Goal: Information Seeking & Learning: Learn about a topic

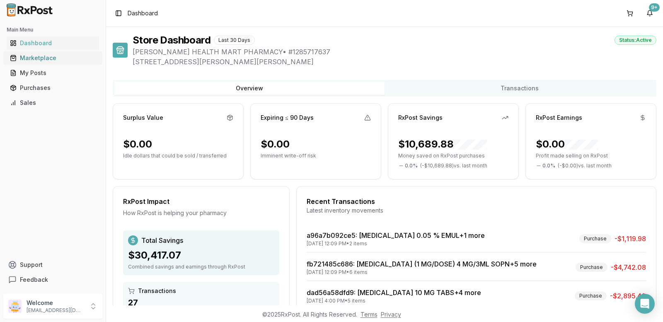
click at [44, 58] on div "Marketplace" at bounding box center [53, 58] width 86 height 8
click at [31, 56] on div "Marketplace" at bounding box center [53, 58] width 86 height 8
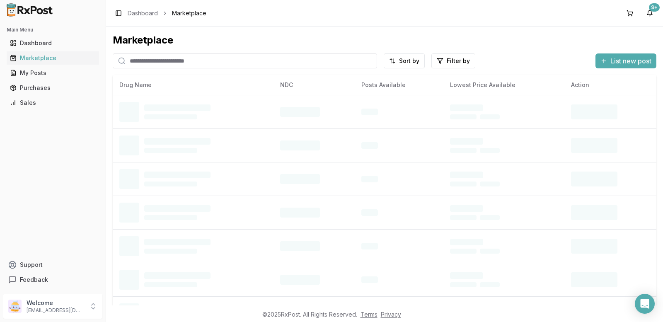
click at [142, 65] on input "search" at bounding box center [245, 60] width 264 height 15
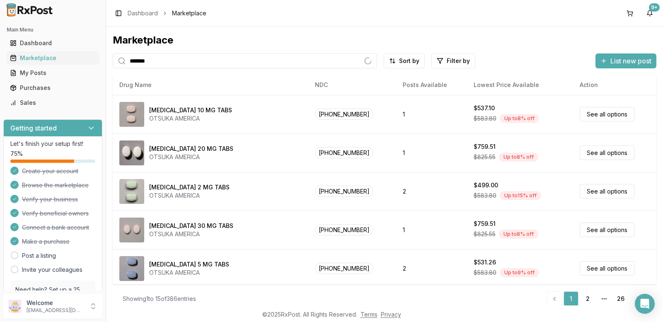
type input "*******"
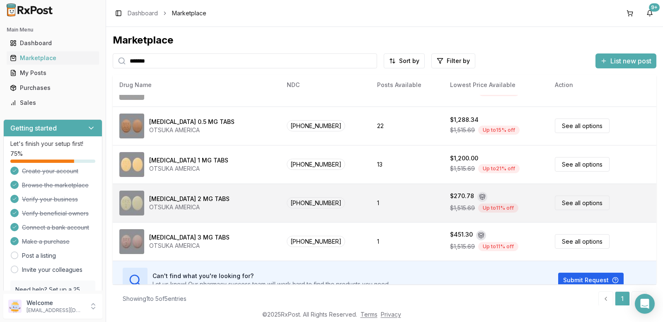
scroll to position [41, 0]
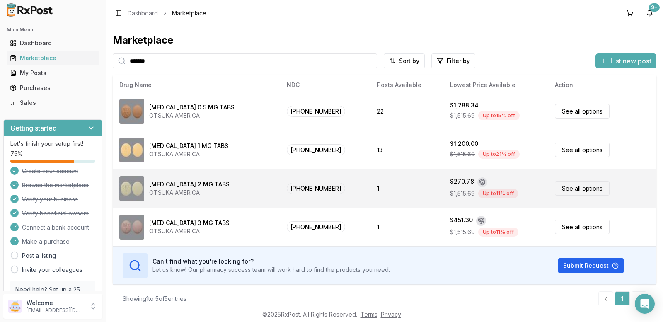
click at [298, 188] on span "59148-0038-13" at bounding box center [316, 188] width 58 height 11
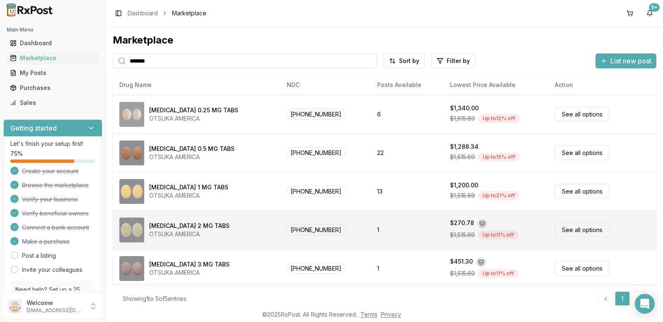
click at [580, 231] on link "See all options" at bounding box center [582, 230] width 55 height 15
